Goal: Task Accomplishment & Management: Manage account settings

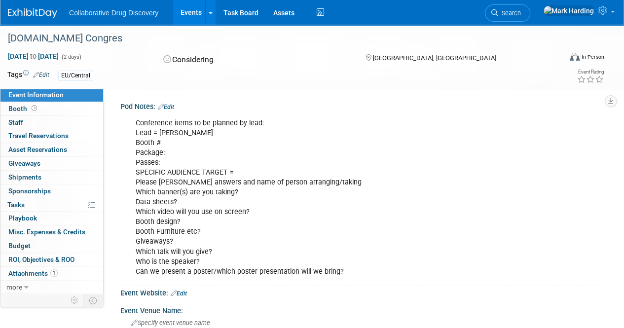
click at [174, 108] on link "Edit" at bounding box center [166, 107] width 16 height 7
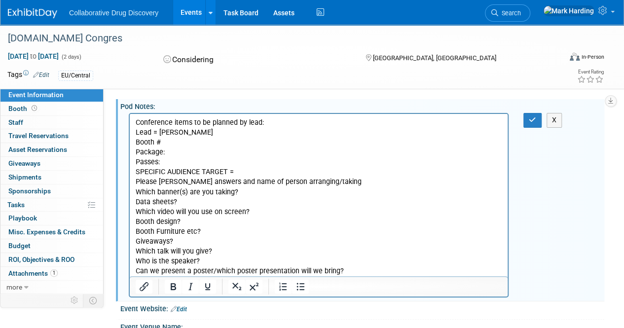
click at [191, 135] on p "Conference items to be planned by lead: Lead = [PERSON_NAME] # Package: Passes:…" at bounding box center [319, 197] width 366 height 158
click at [255, 193] on p "Conference items to be planned by lead: Lead = [PERSON_NAME] # Package: Passes:…" at bounding box center [319, 197] width 366 height 158
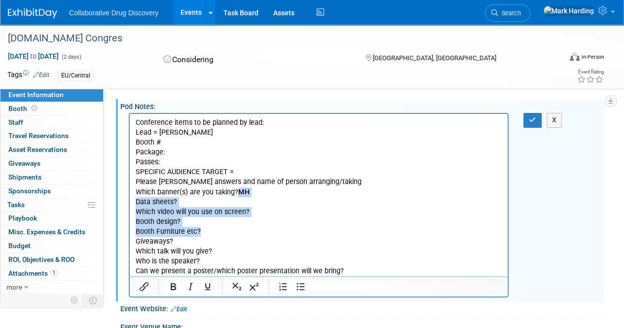
drag, startPoint x: 301, startPoint y: 235, endPoint x: 283, endPoint y: 196, distance: 43.3
click at [283, 196] on p "Conference items to be planned by lead: Lead = [PERSON_NAME] # Package: Passes:…" at bounding box center [319, 197] width 366 height 158
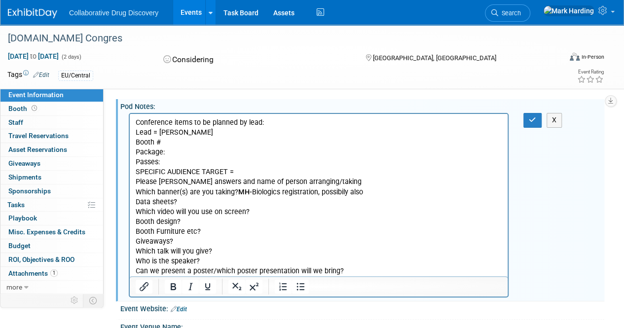
click at [275, 201] on p "Conference items to be planned by lead: Lead = [PERSON_NAME] # Package: Passes:…" at bounding box center [319, 197] width 366 height 158
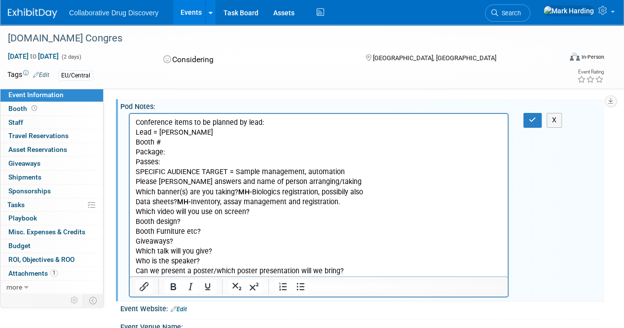
click at [553, 170] on div "Conference items to be planned by lead: Lead = [PERSON_NAME] # Package: Passes:…" at bounding box center [362, 204] width 484 height 188
click at [252, 208] on p "Conference items to be planned by lead: Lead = [PERSON_NAME] # Package: Passes:…" at bounding box center [319, 197] width 366 height 158
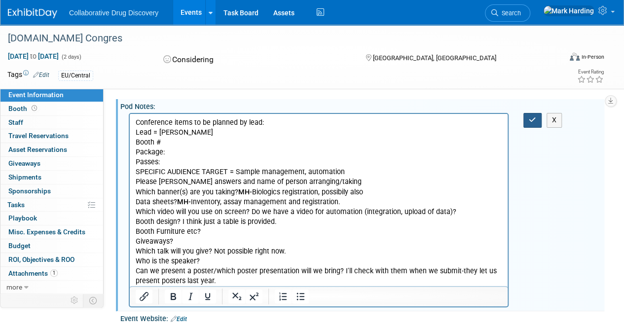
click at [523, 127] on button "button" at bounding box center [532, 120] width 18 height 14
